Goal: Navigation & Orientation: Understand site structure

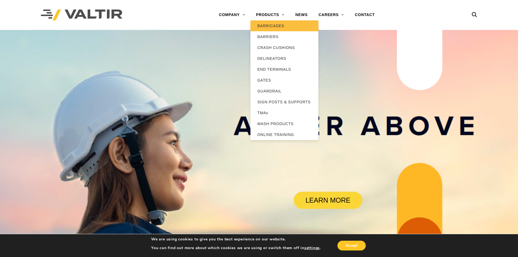
click at [275, 22] on link "BARRICADES" at bounding box center [284, 25] width 68 height 11
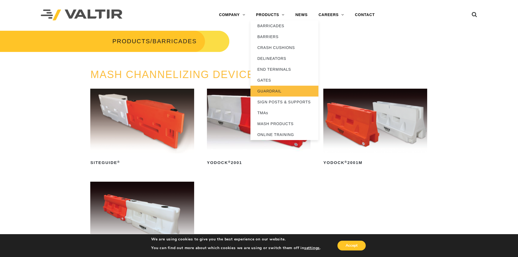
click at [273, 88] on link "GUARDRAIL" at bounding box center [284, 91] width 68 height 11
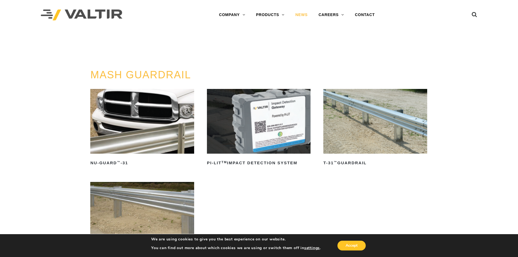
click at [297, 16] on link "NEWS" at bounding box center [301, 15] width 23 height 11
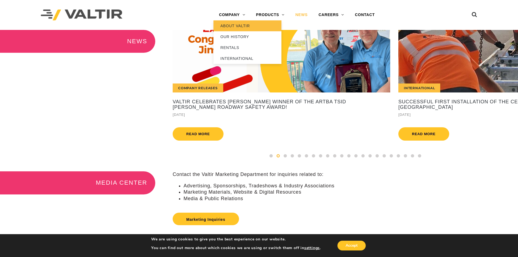
click at [236, 26] on link "ABOUT VALTIR" at bounding box center [247, 25] width 68 height 11
